Goal: Task Accomplishment & Management: Manage account settings

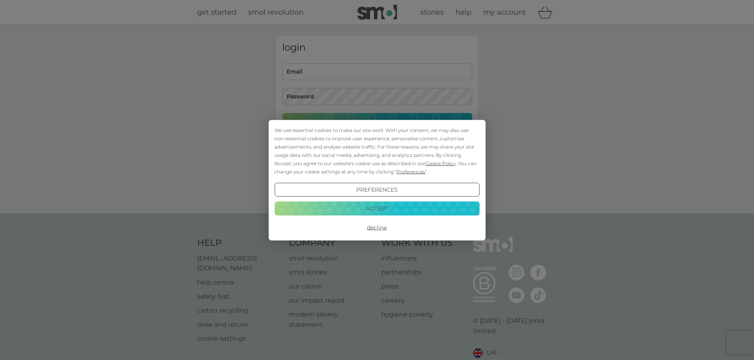
click at [381, 228] on button "Decline" at bounding box center [376, 228] width 205 height 14
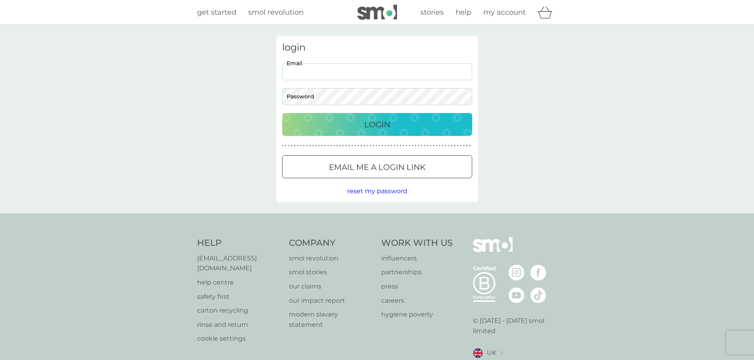
click at [349, 71] on input "Email" at bounding box center [377, 71] width 190 height 17
type input "lp3372@live.co.uk"
click at [375, 122] on p "Login" at bounding box center [377, 124] width 26 height 13
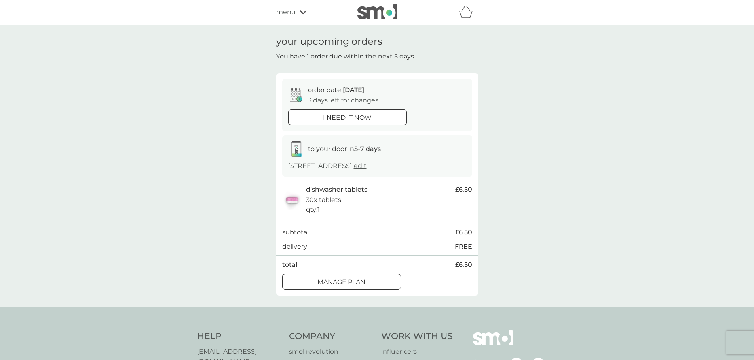
click at [367, 281] on div "Manage plan" at bounding box center [341, 282] width 118 height 10
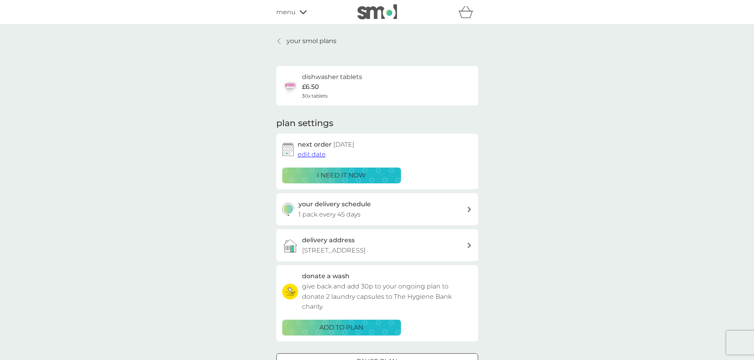
click at [380, 214] on div "your delivery schedule 1 pack every 45 days" at bounding box center [382, 209] width 168 height 20
select select "42"
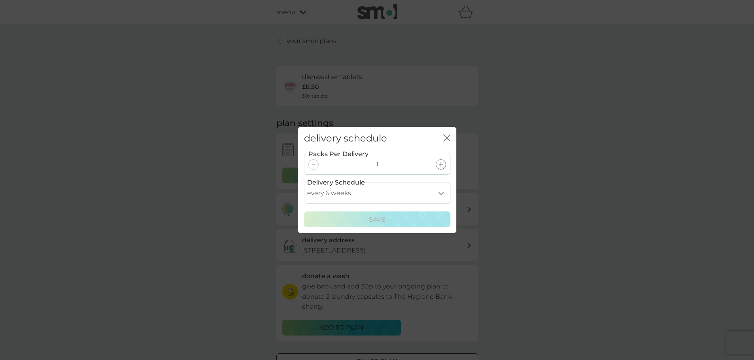
click at [445, 140] on icon "close" at bounding box center [446, 137] width 7 height 7
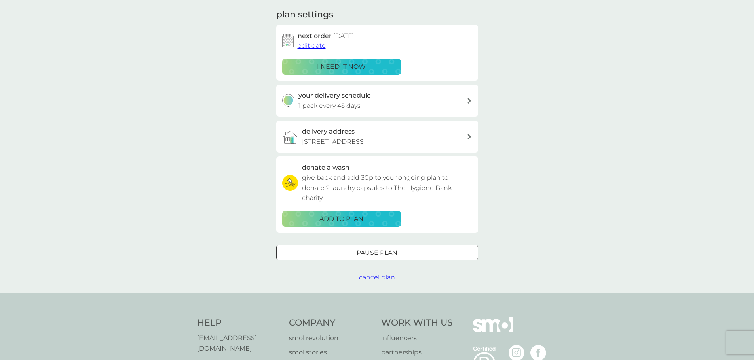
scroll to position [119, 0]
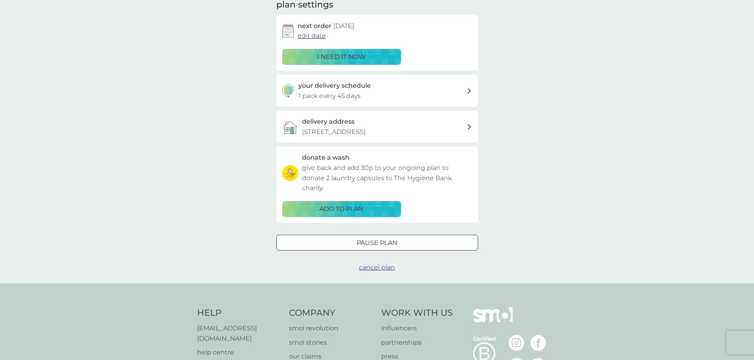
click at [379, 269] on span "cancel plan" at bounding box center [377, 268] width 36 height 8
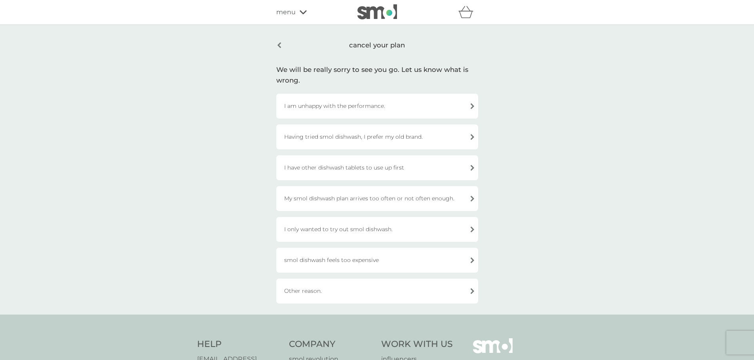
click at [411, 261] on div "smol dishwash feels too expensive" at bounding box center [377, 260] width 202 height 25
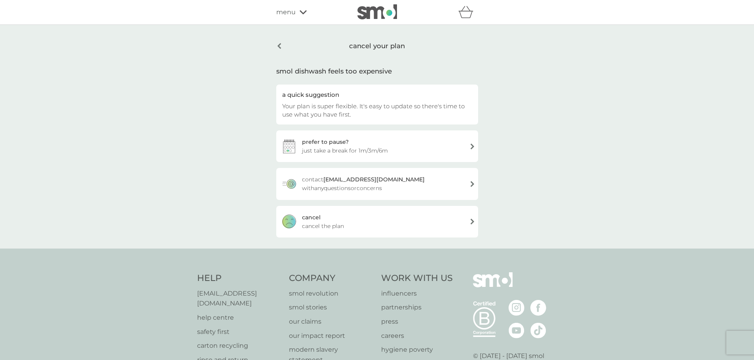
click at [380, 223] on div "cancel cancel the plan" at bounding box center [377, 222] width 202 height 32
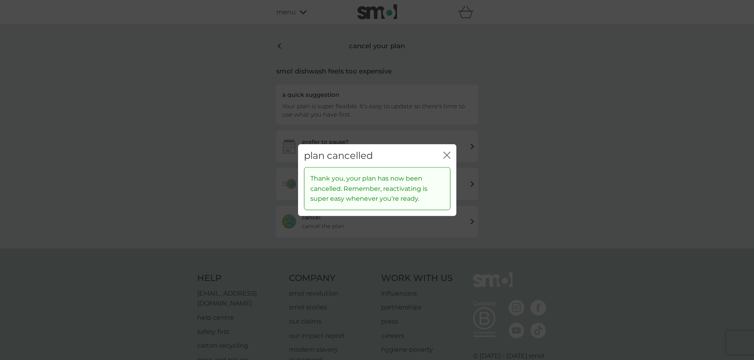
click at [445, 156] on icon "close" at bounding box center [444, 155] width 3 height 6
